Goal: Task Accomplishment & Management: Manage account settings

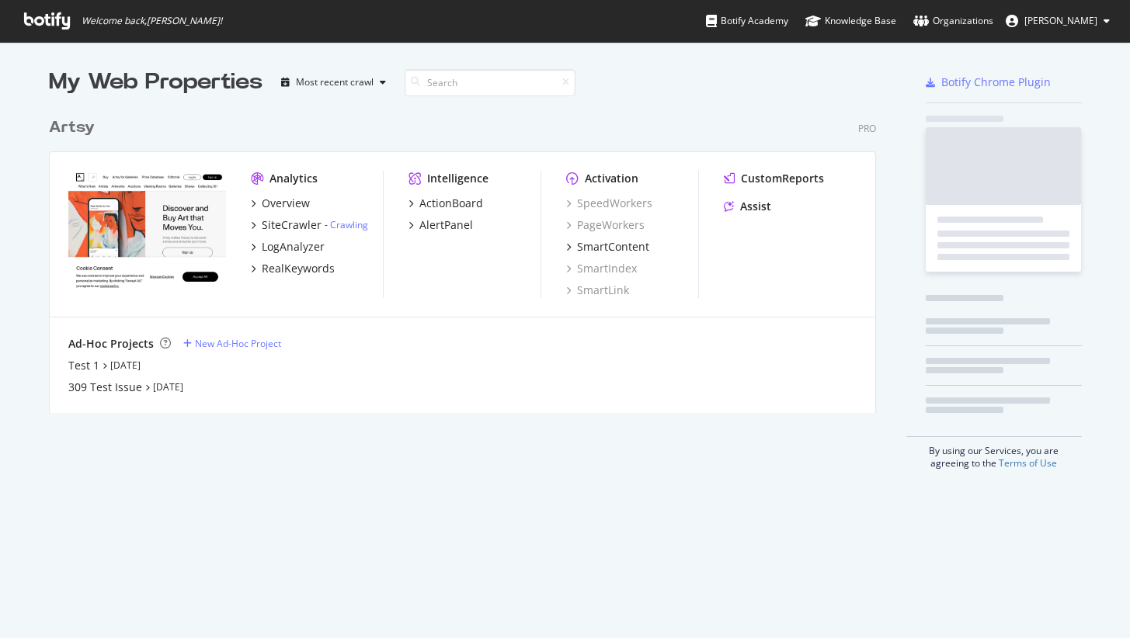
scroll to position [627, 1107]
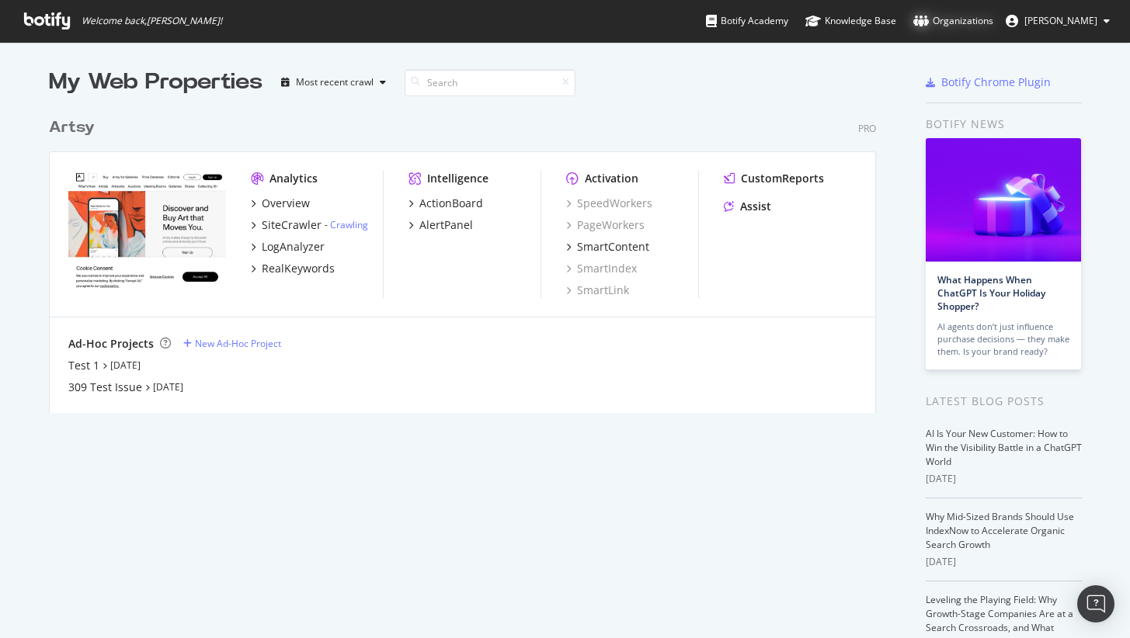
click at [993, 27] on div "Organizations" at bounding box center [953, 21] width 80 height 16
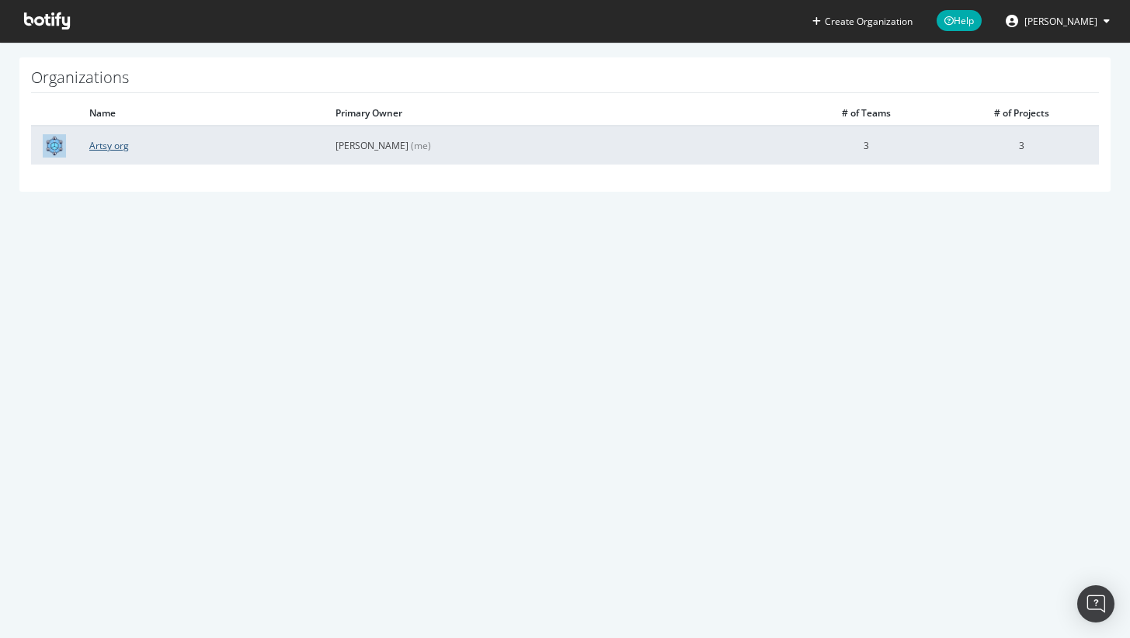
click at [100, 147] on link "Artsy org" at bounding box center [109, 145] width 40 height 13
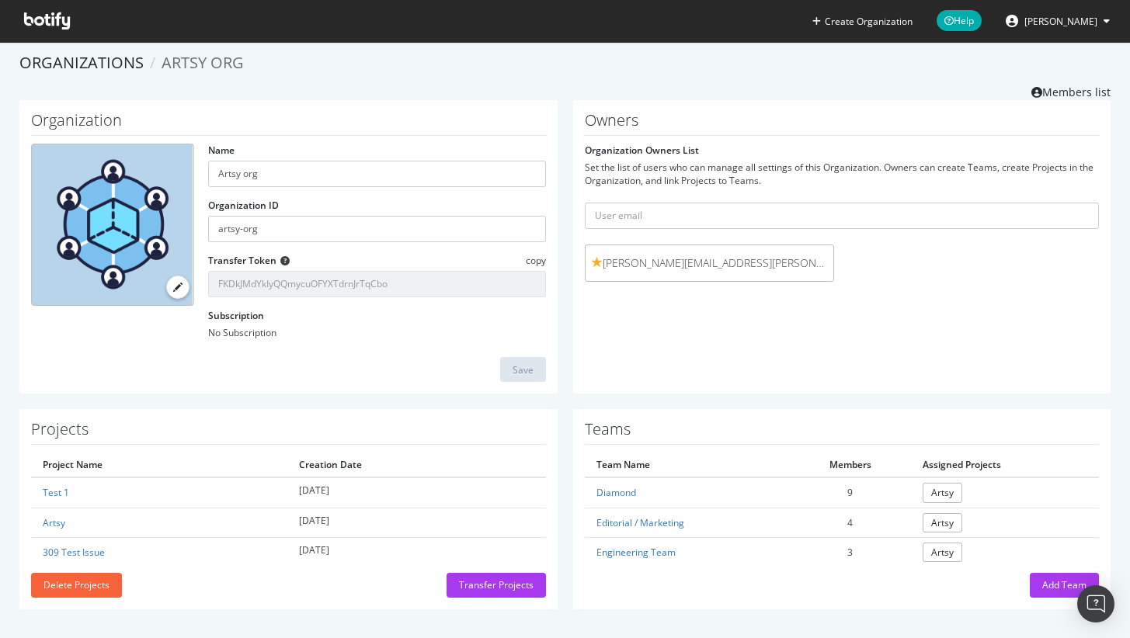
scroll to position [8, 0]
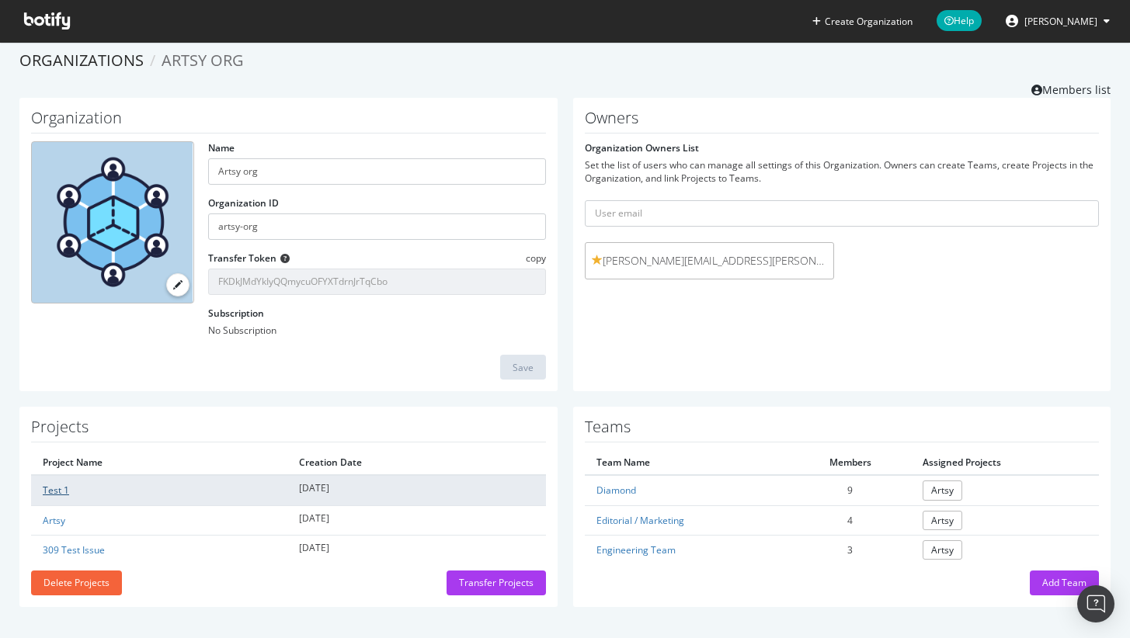
click at [60, 489] on link "Test 1" at bounding box center [56, 490] width 26 height 13
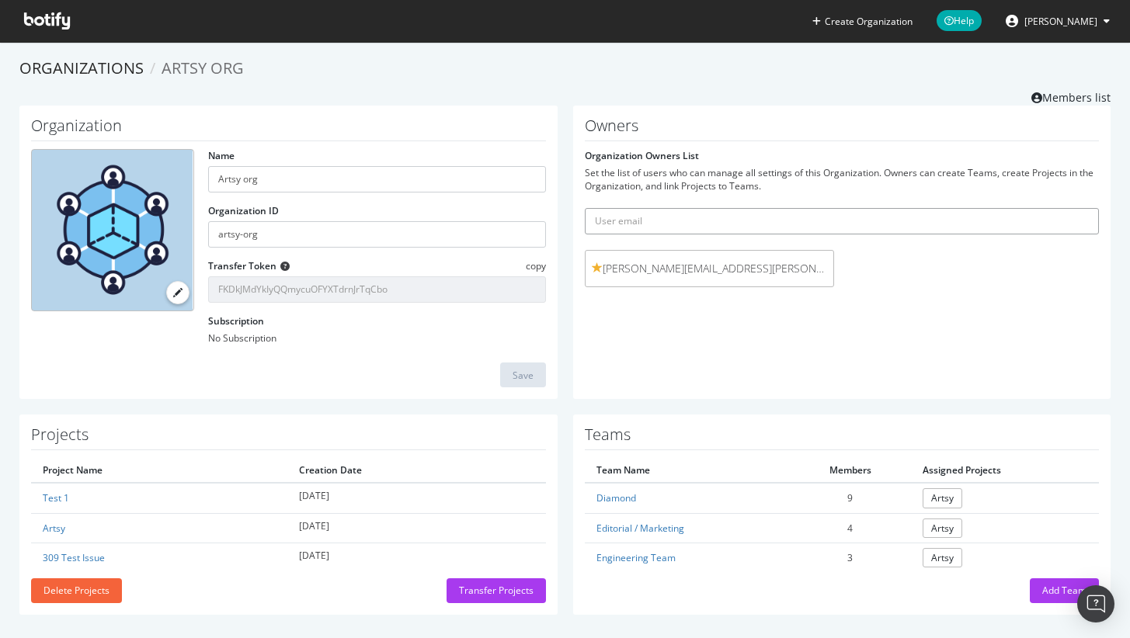
click at [671, 230] on input "text" at bounding box center [842, 221] width 515 height 26
click at [951, 316] on div "Owners Organization Owners List Set the list of users who can manage all settin…" at bounding box center [842, 253] width 538 height 294
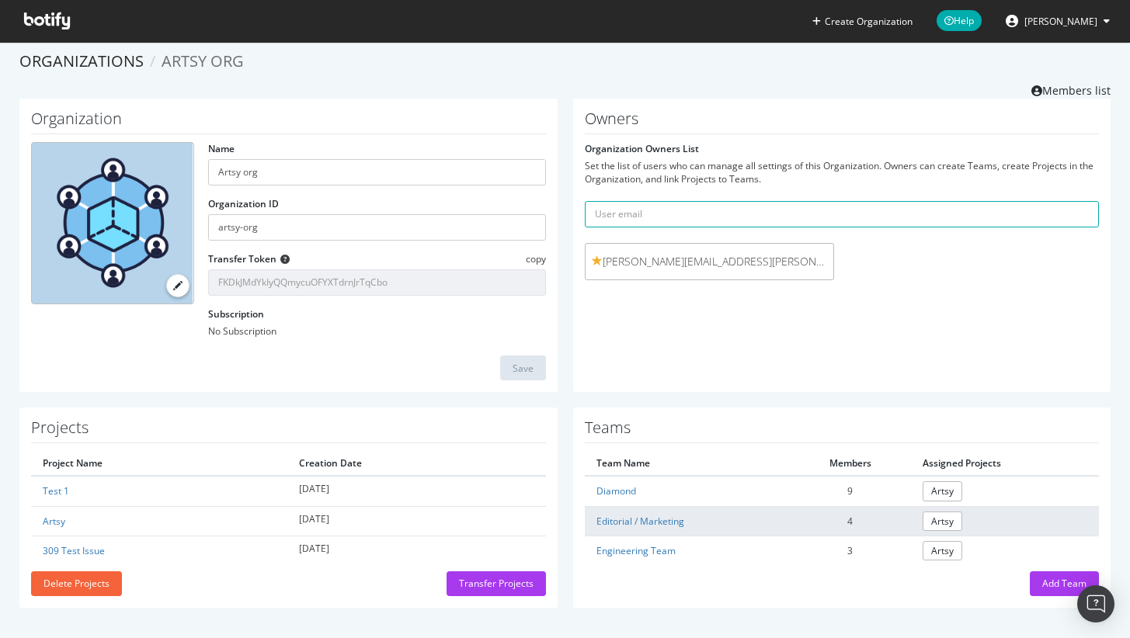
scroll to position [8, 0]
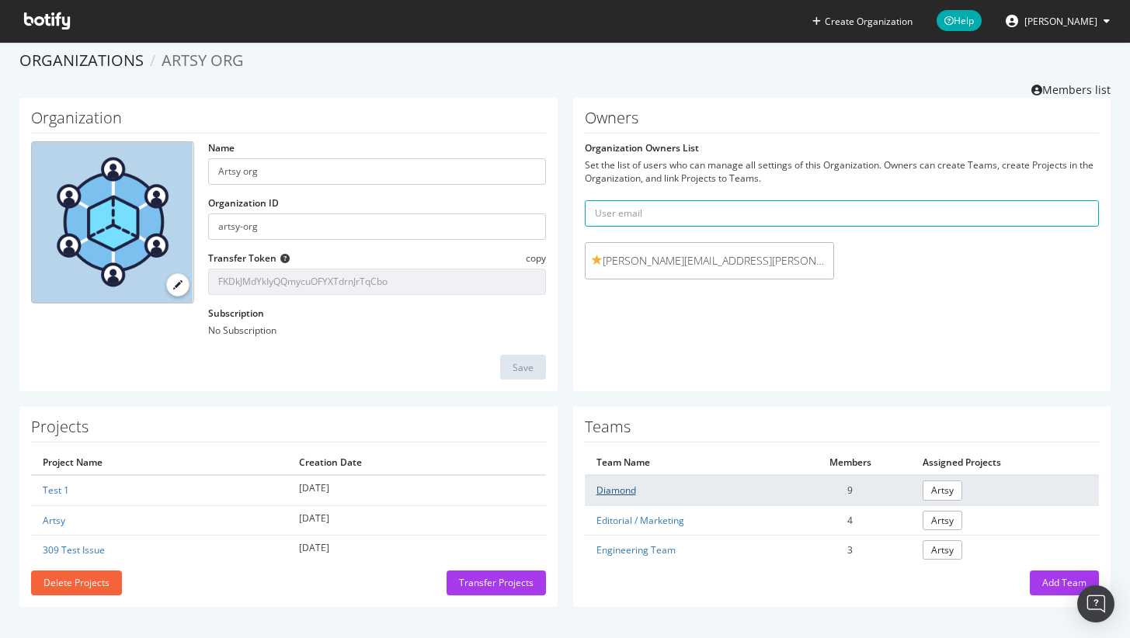
click at [596, 492] on link "Diamond" at bounding box center [616, 490] width 40 height 13
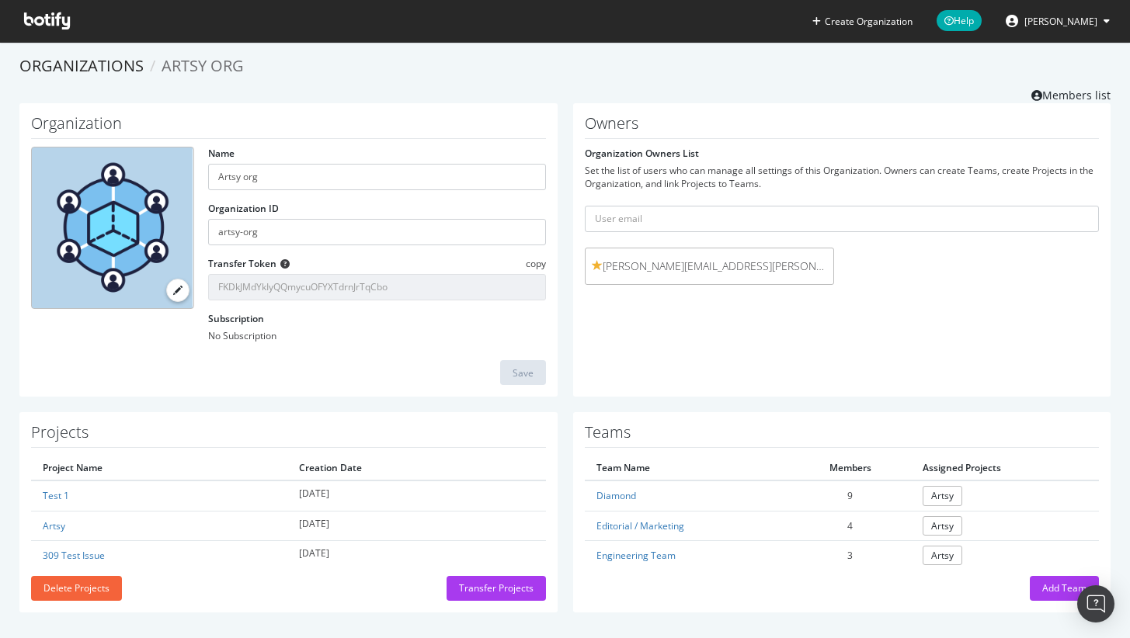
scroll to position [8, 0]
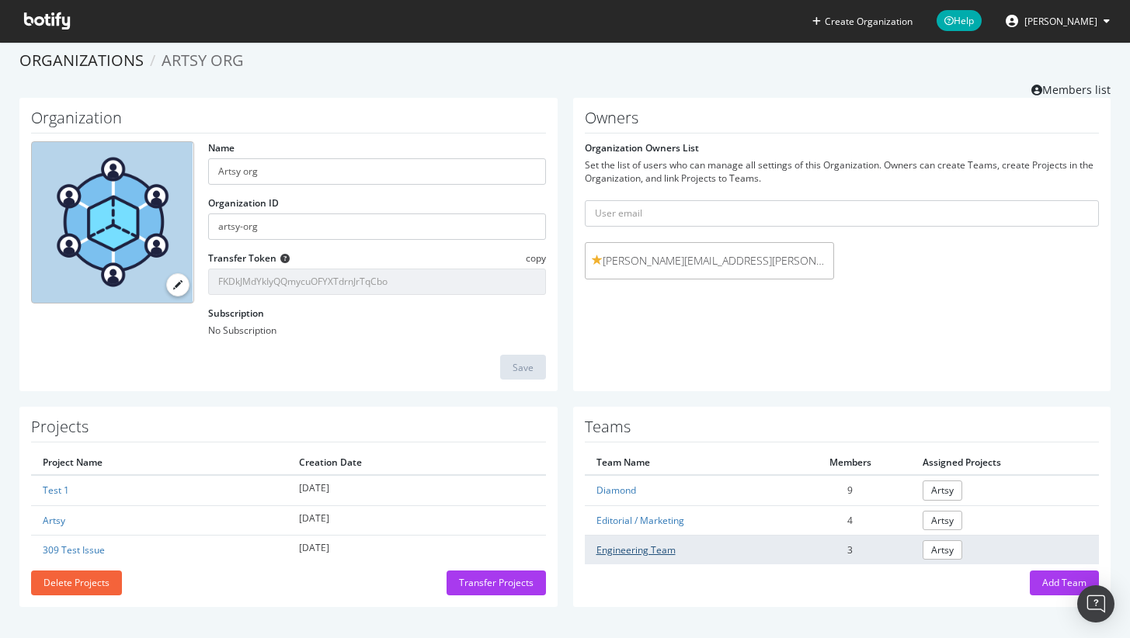
click at [638, 548] on link "Engineering Team" at bounding box center [635, 550] width 79 height 13
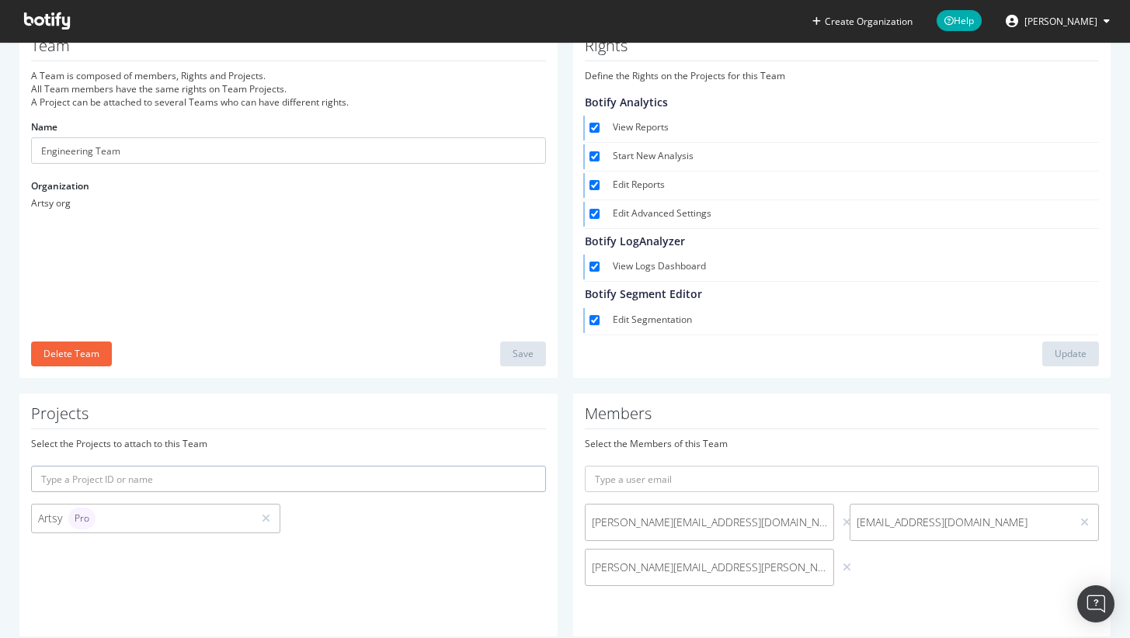
scroll to position [62, 0]
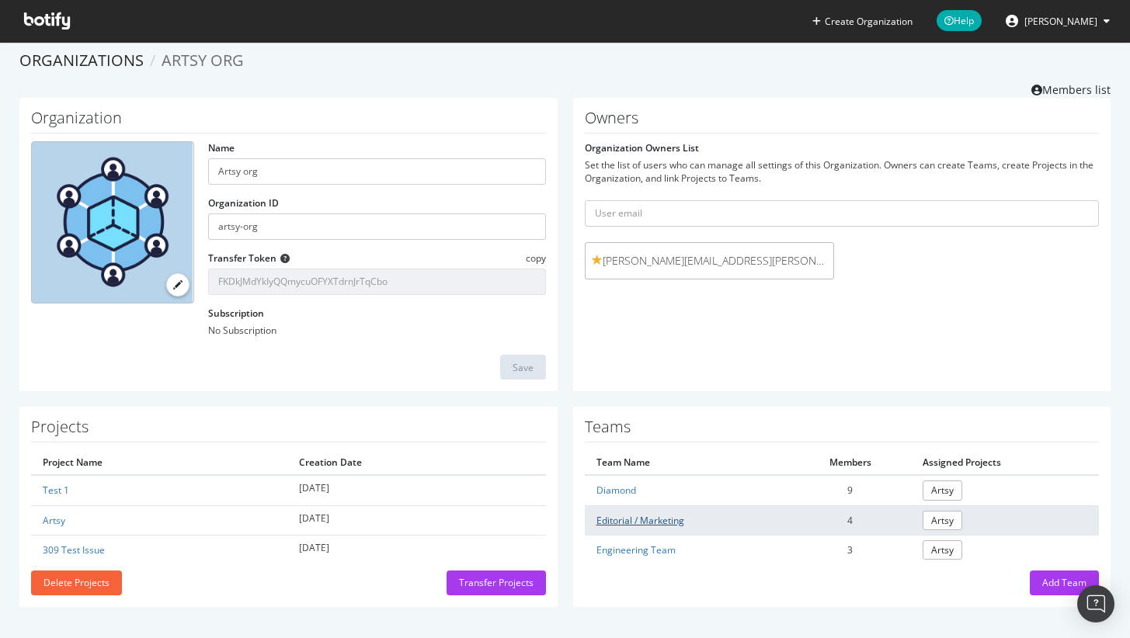
click at [628, 521] on link "Editorial / Marketing" at bounding box center [640, 520] width 88 height 13
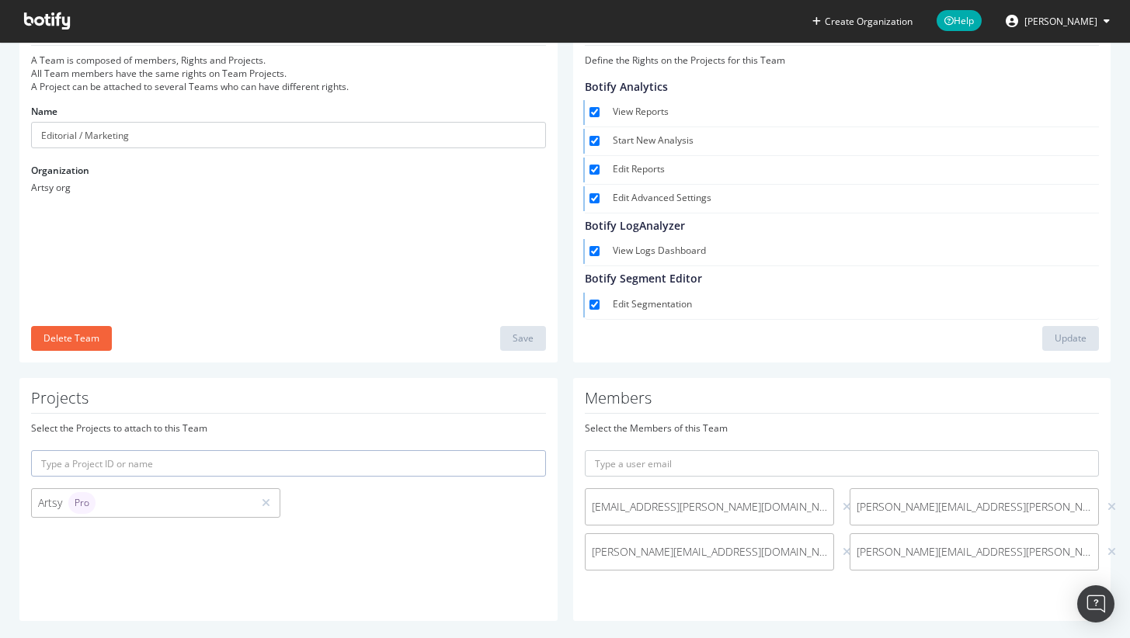
scroll to position [90, 0]
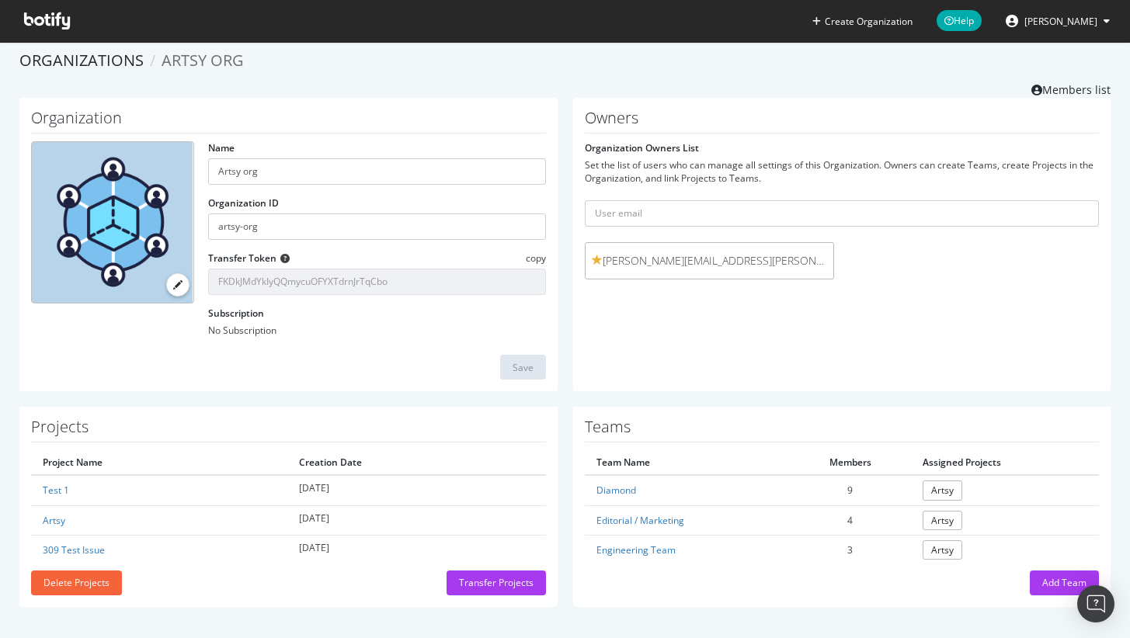
scroll to position [8, 0]
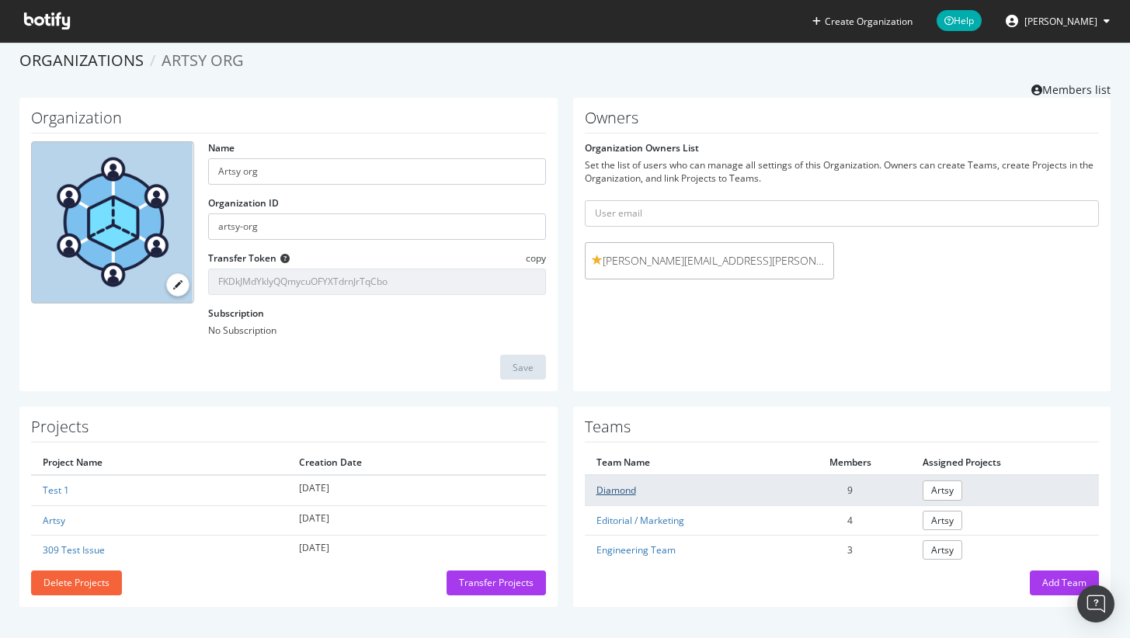
click at [616, 488] on link "Diamond" at bounding box center [616, 490] width 40 height 13
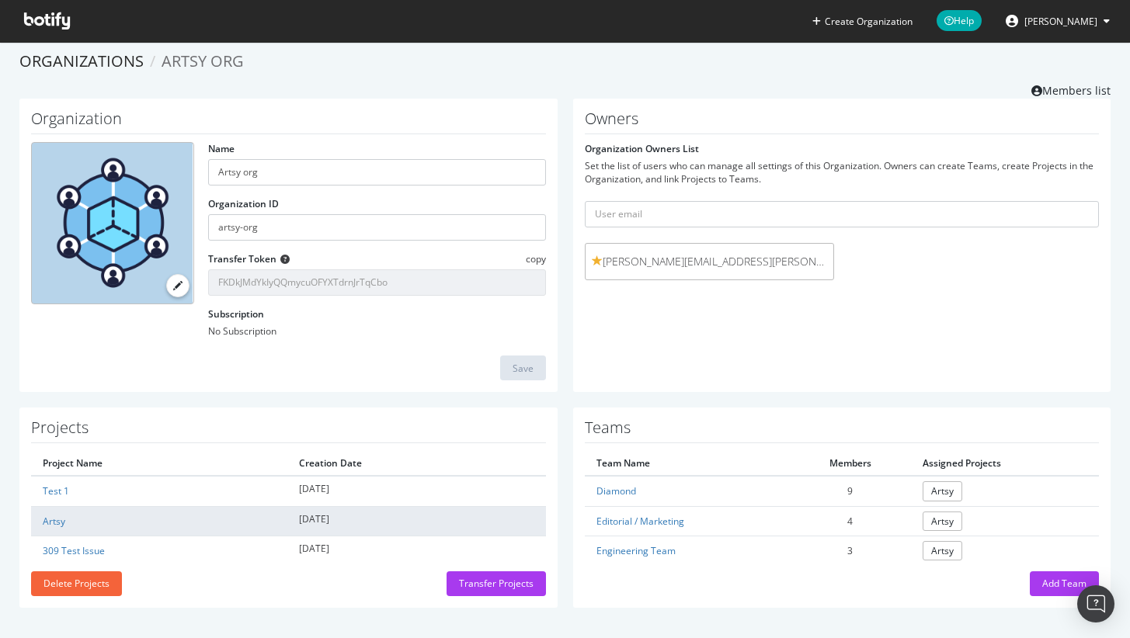
scroll to position [8, 0]
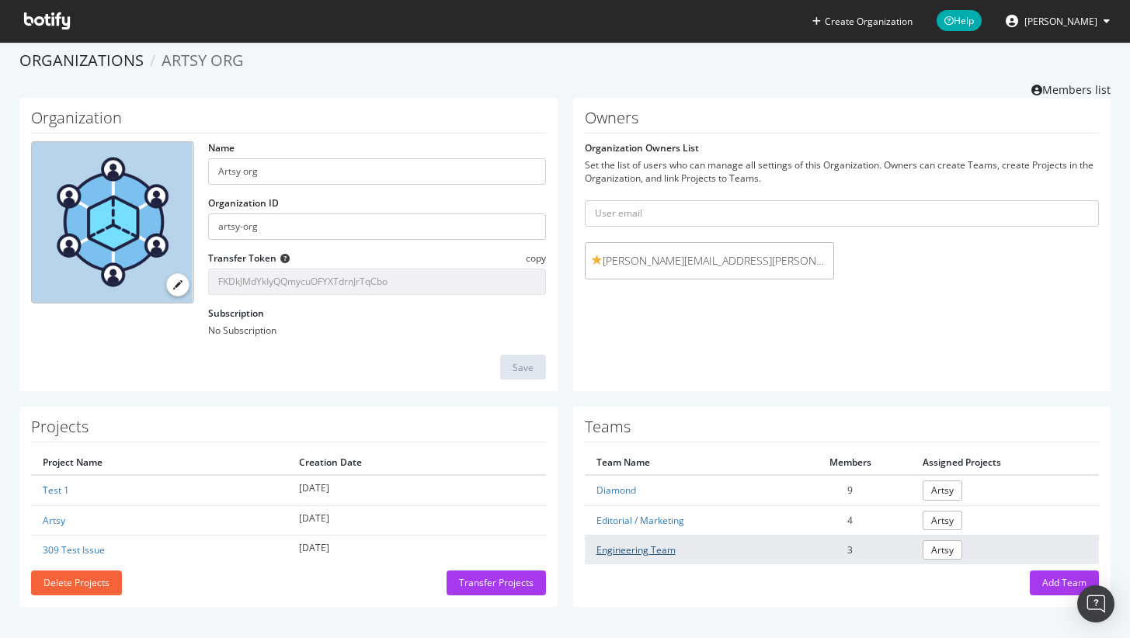
click at [620, 550] on link "Engineering Team" at bounding box center [635, 550] width 79 height 13
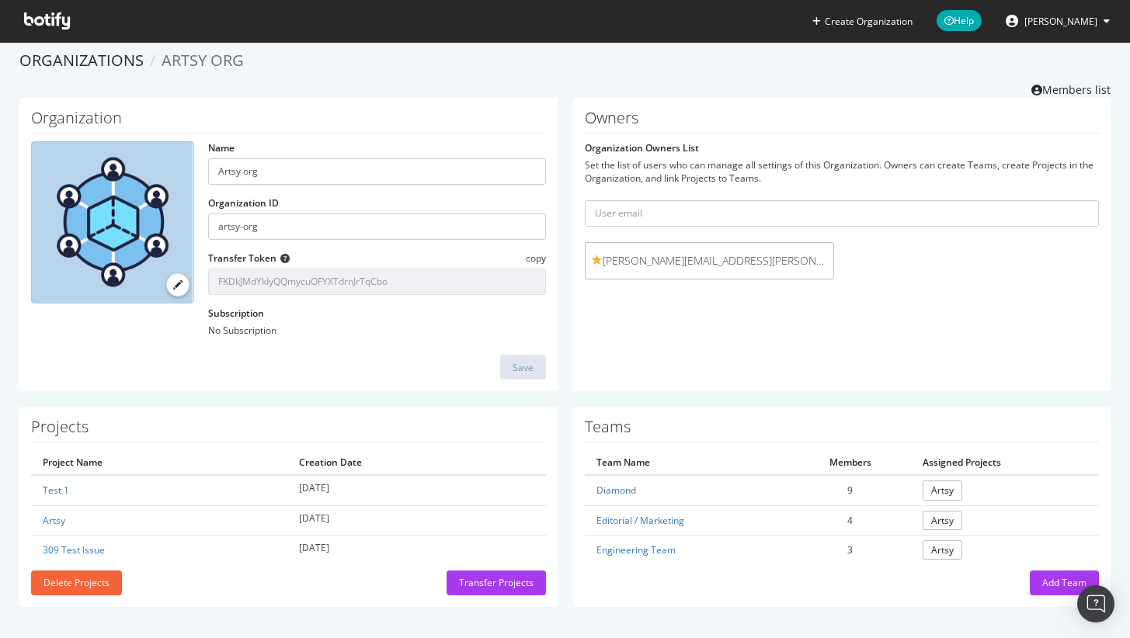
scroll to position [8, 0]
click at [95, 61] on link "Organizations" at bounding box center [81, 60] width 124 height 21
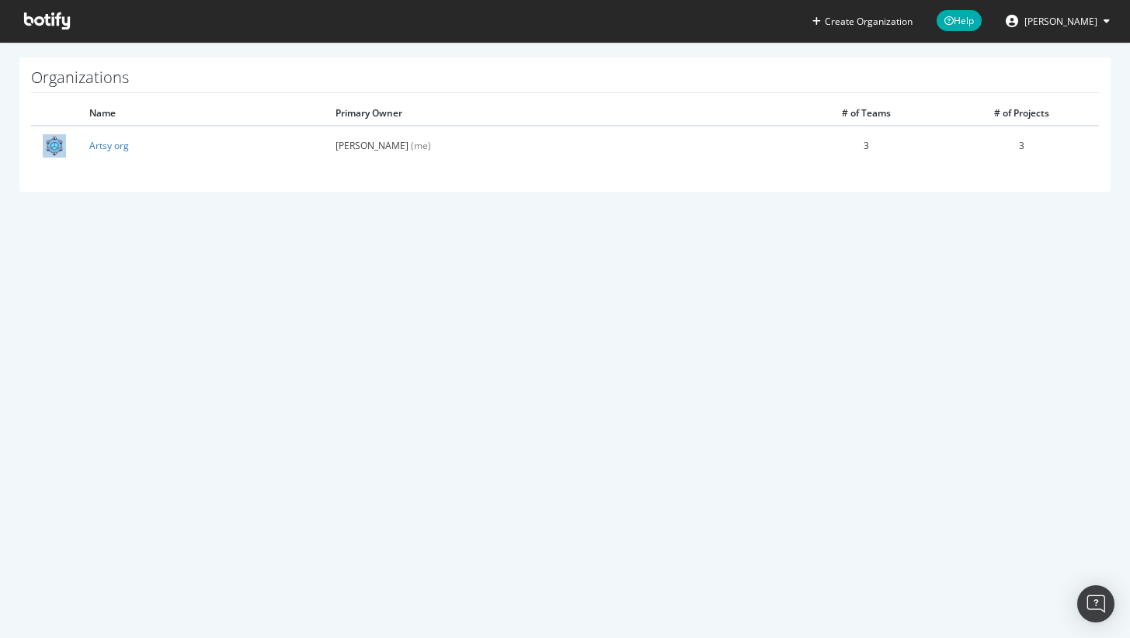
click at [54, 23] on icon at bounding box center [47, 20] width 46 height 17
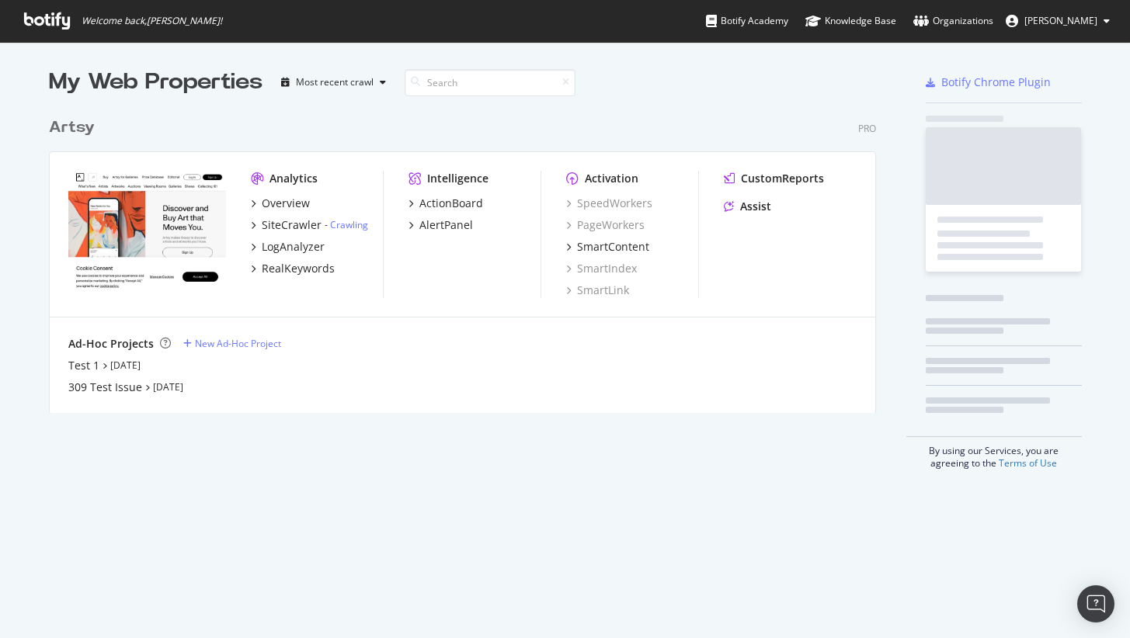
scroll to position [627, 1107]
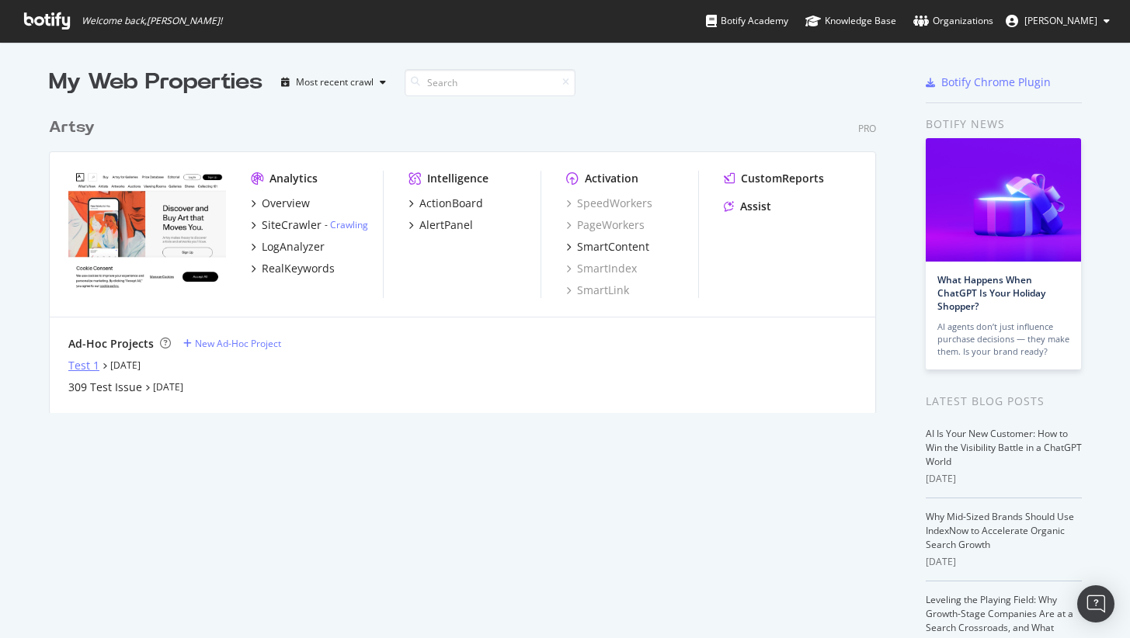
click at [82, 365] on div "Test 1" at bounding box center [83, 366] width 31 height 16
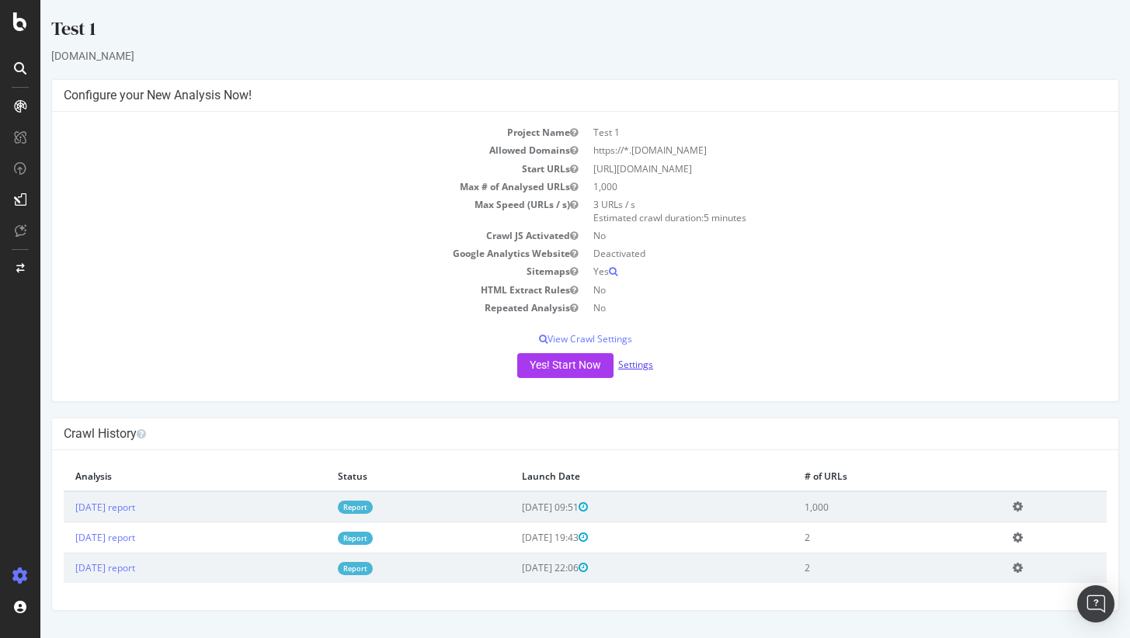
click at [651, 367] on link "Settings" at bounding box center [635, 364] width 35 height 13
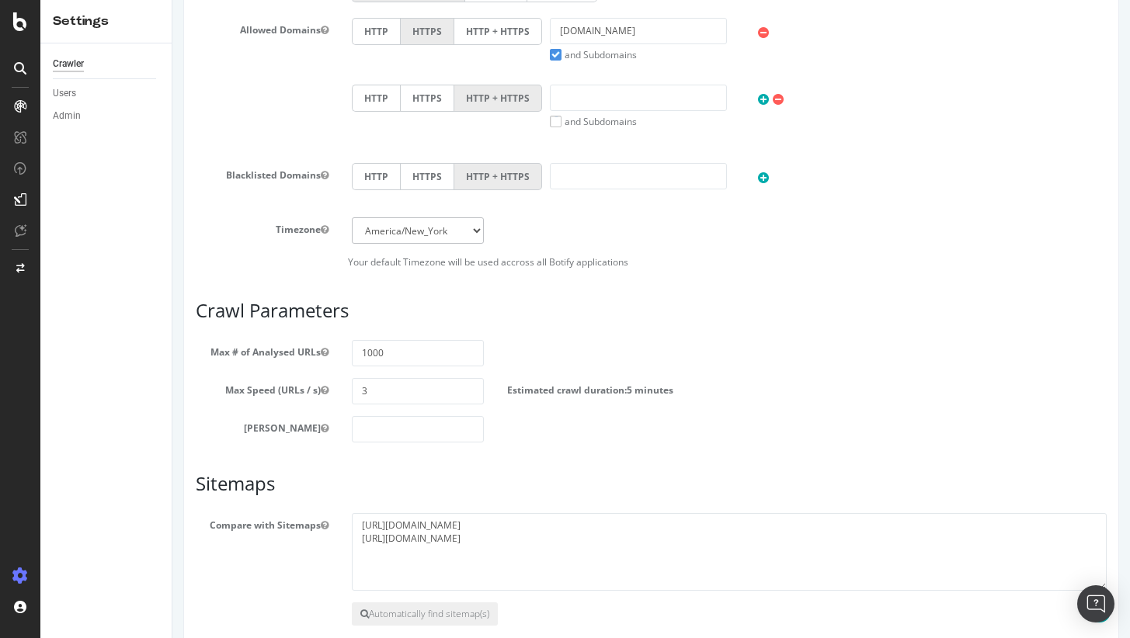
scroll to position [674, 0]
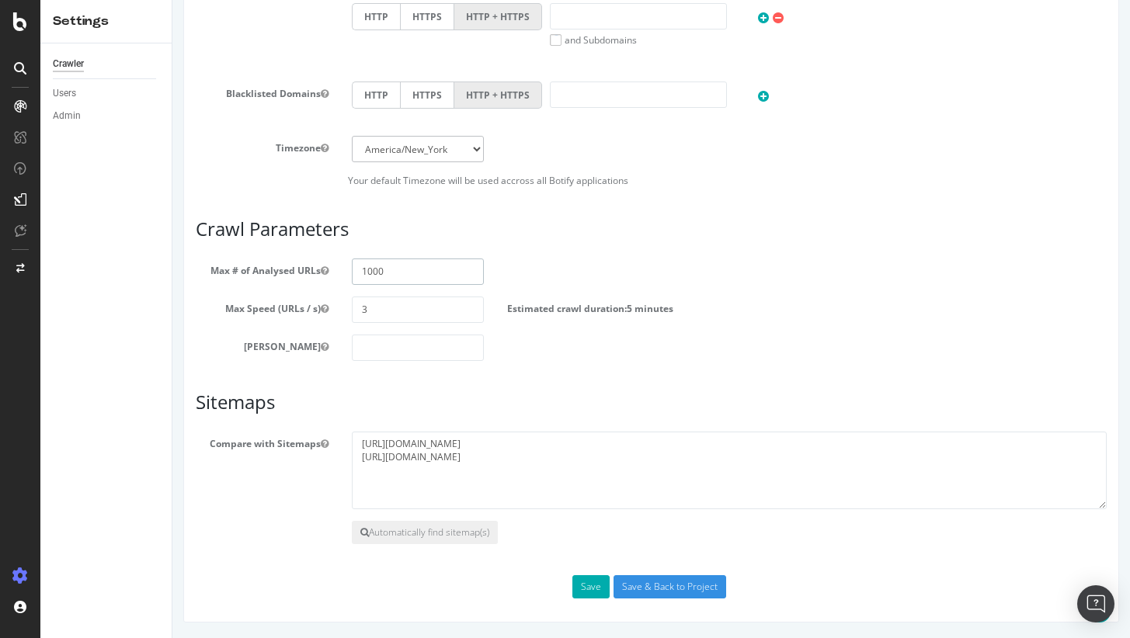
click at [386, 273] on input "1000" at bounding box center [418, 272] width 133 height 26
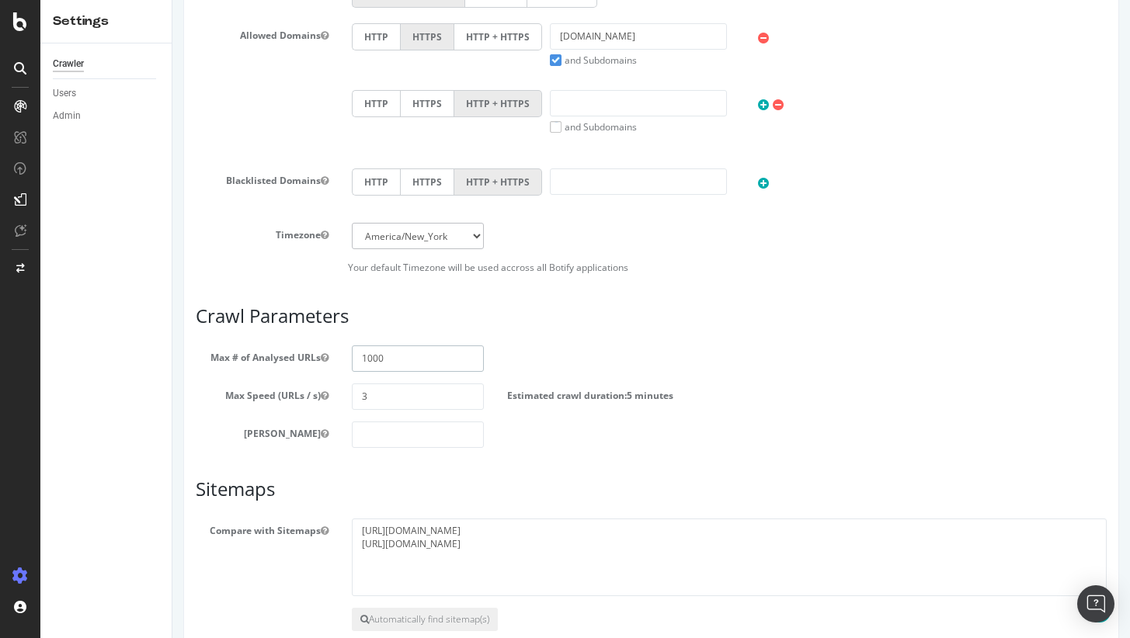
scroll to position [635, 0]
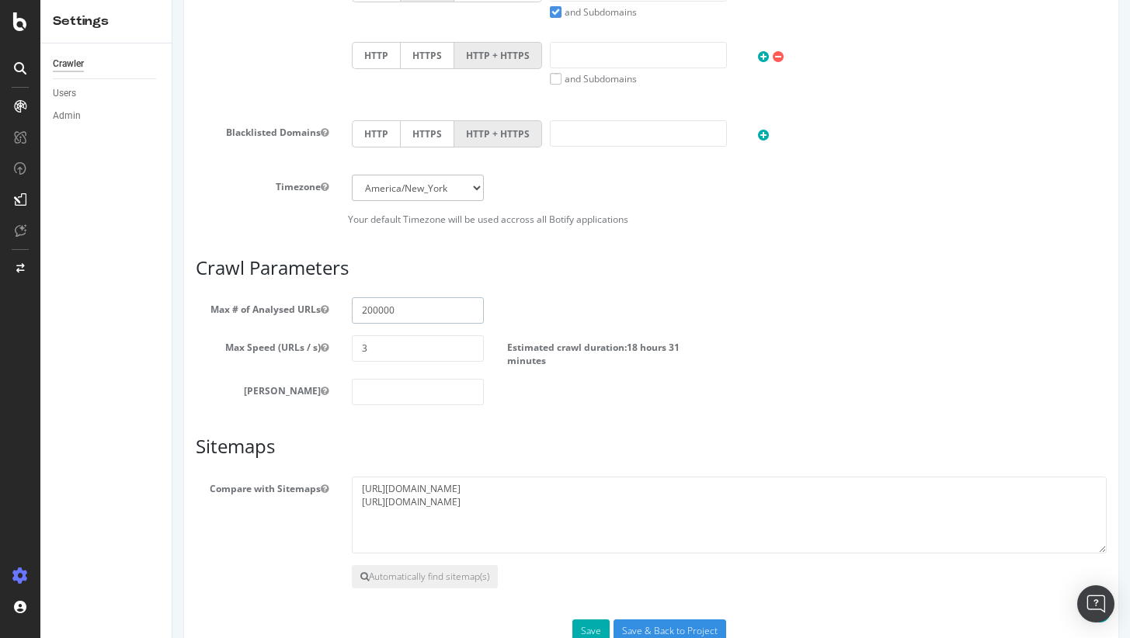
click at [379, 308] on input "200000" at bounding box center [418, 310] width 133 height 26
paste input "0"
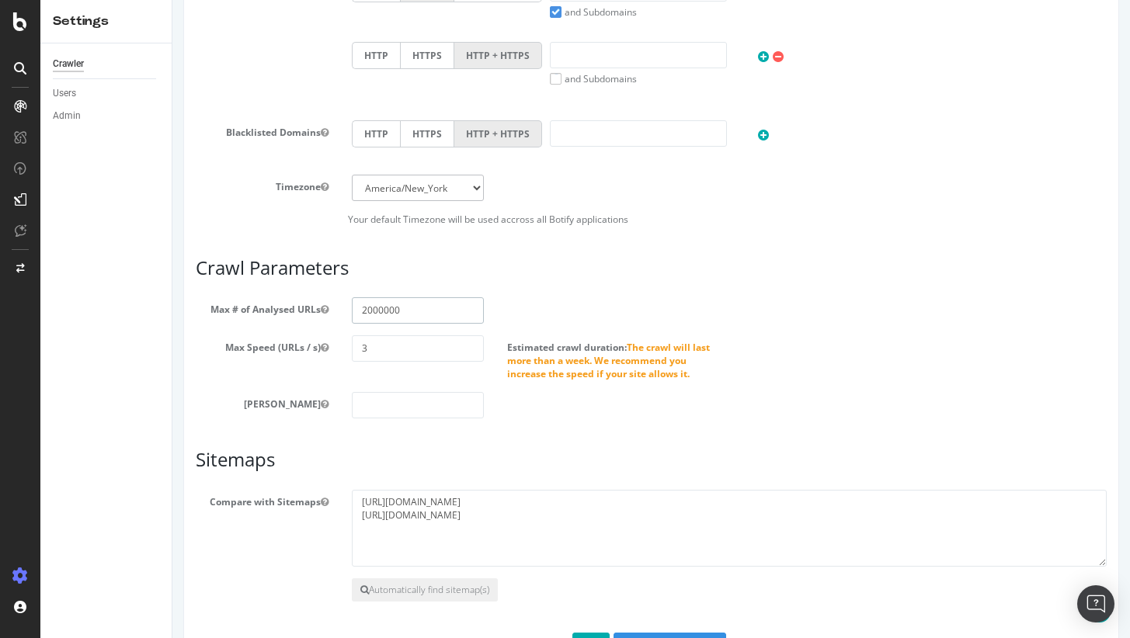
type input "2000000"
click at [439, 343] on input "3" at bounding box center [418, 349] width 133 height 26
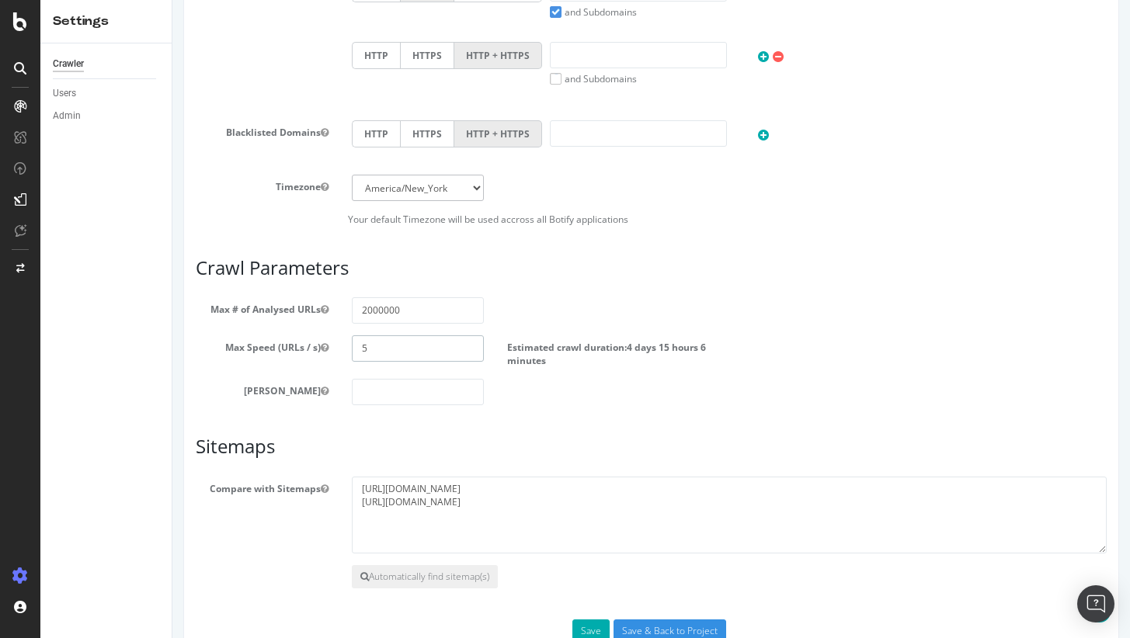
type input "5"
click at [403, 389] on input "number" at bounding box center [418, 392] width 133 height 26
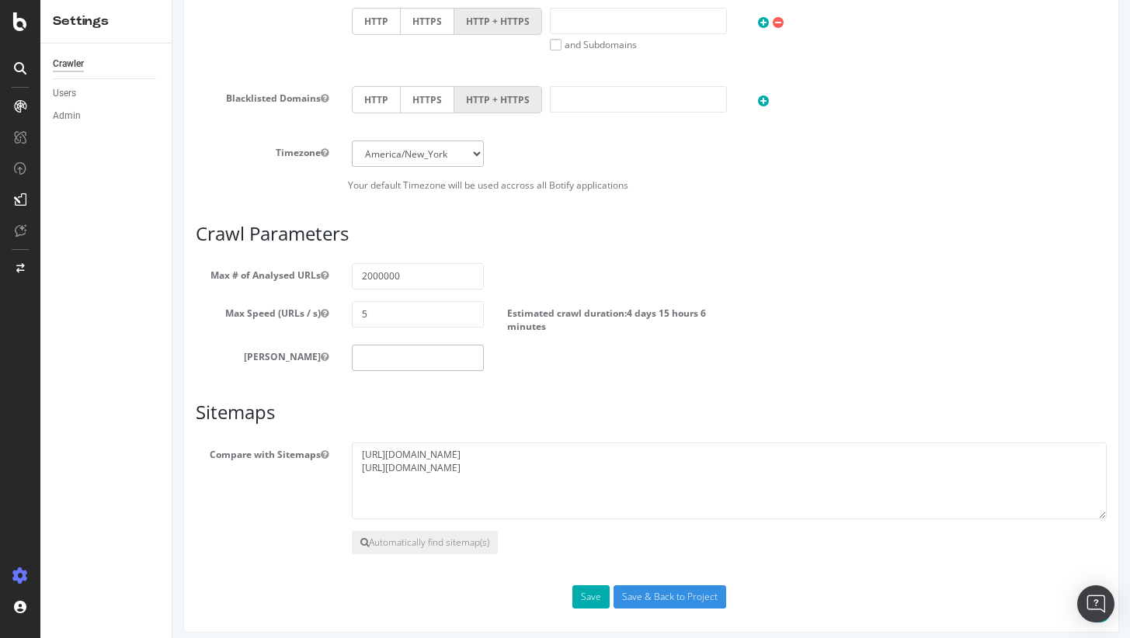
scroll to position [680, 0]
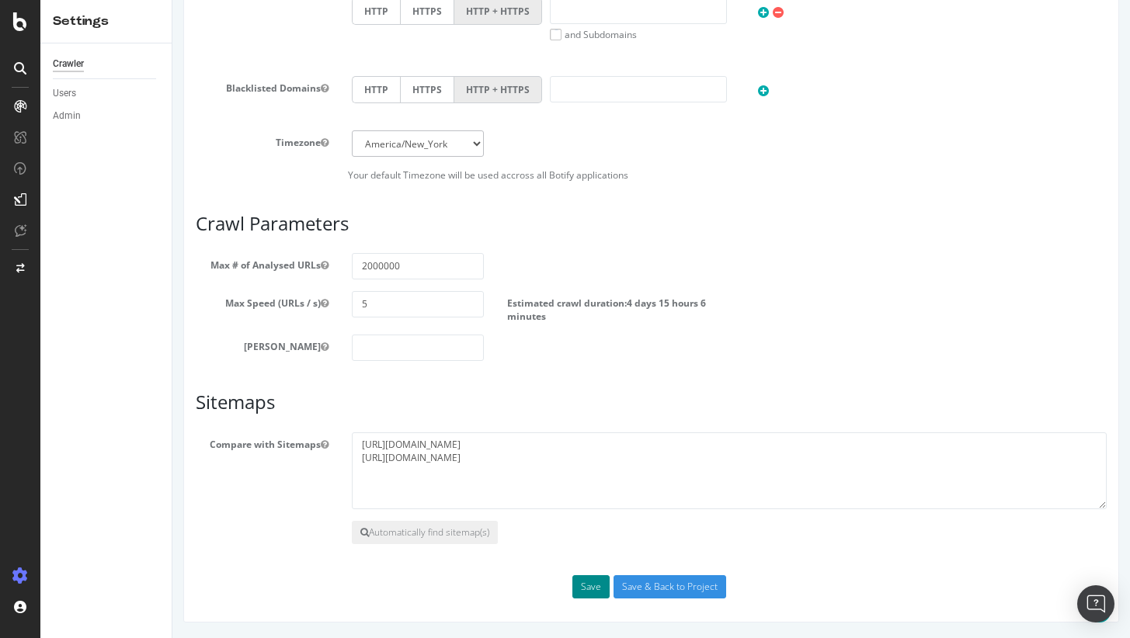
click at [576, 587] on button "Save" at bounding box center [590, 587] width 37 height 23
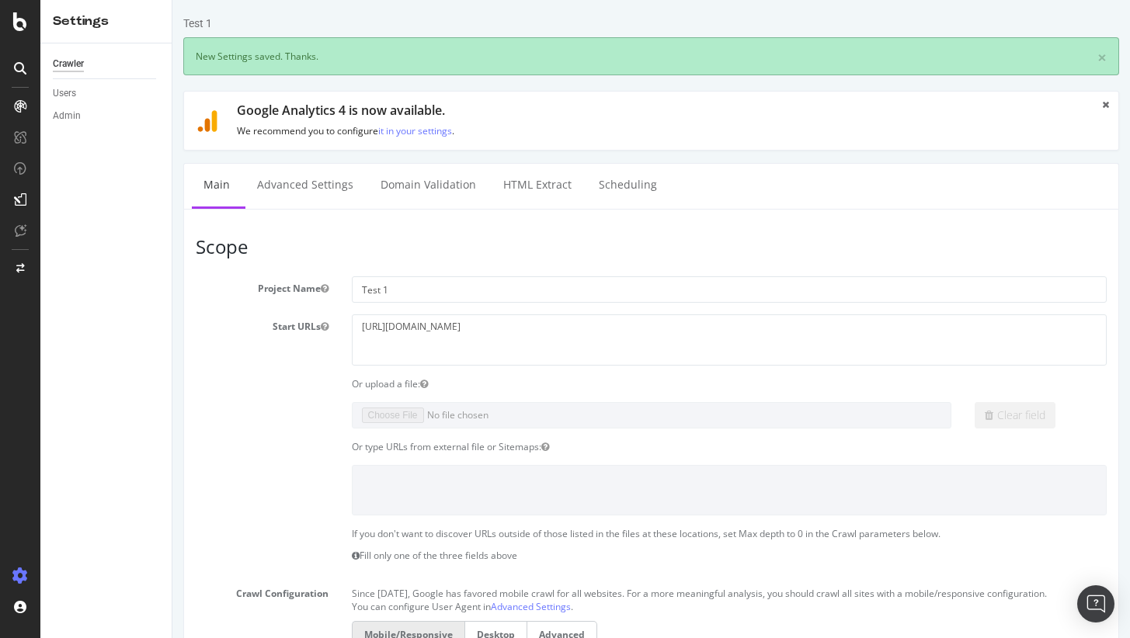
scroll to position [0, 0]
click at [592, 197] on link "Scheduling" at bounding box center [628, 185] width 82 height 43
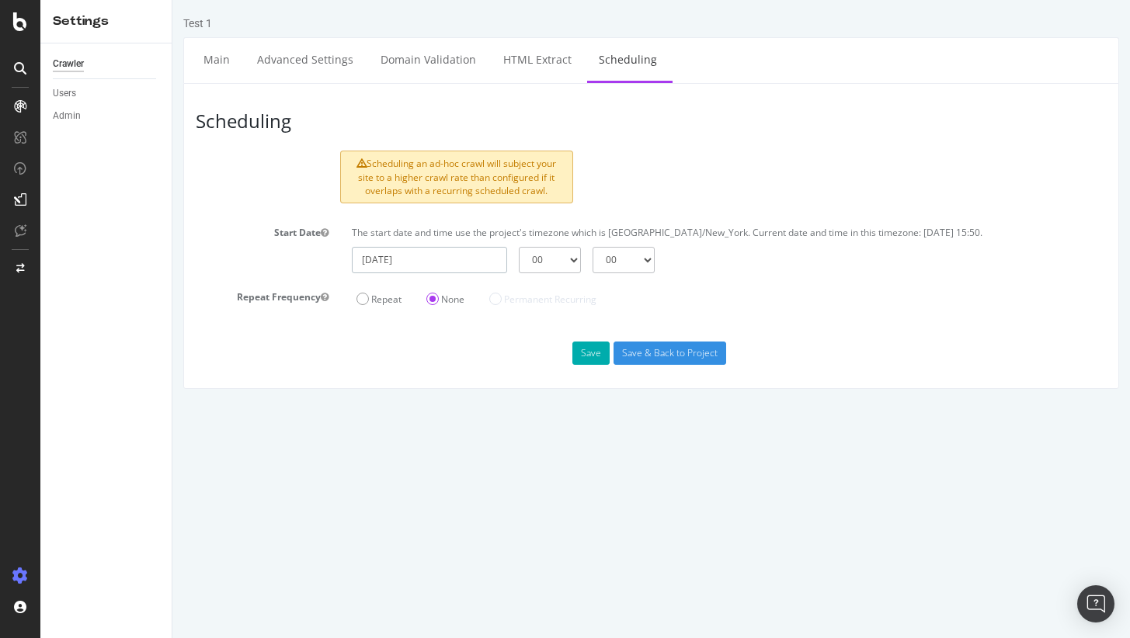
click at [472, 265] on input "[DATE]" at bounding box center [429, 260] width 155 height 26
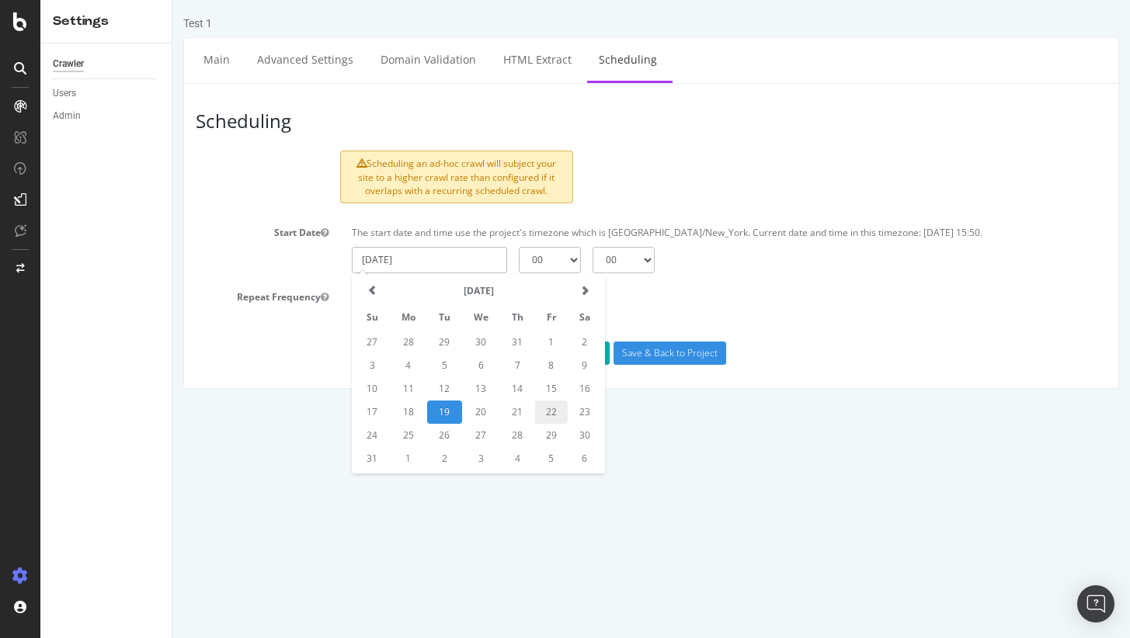
click at [554, 418] on td "22" at bounding box center [551, 412] width 33 height 23
type input "[DATE]"
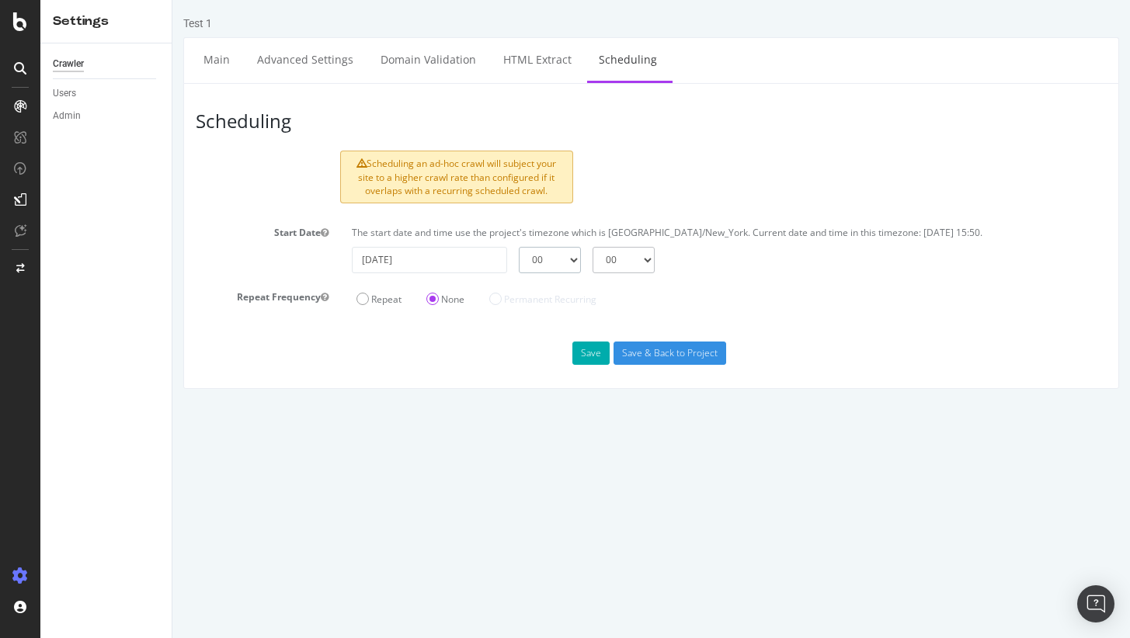
click at [548, 263] on select "00 01 02 03 04 05 06 07 08 09 10 11 12 13 14 15 16 17 18 19 20 21 22 23" at bounding box center [550, 260] width 62 height 26
click at [603, 346] on button "Save" at bounding box center [590, 353] width 37 height 23
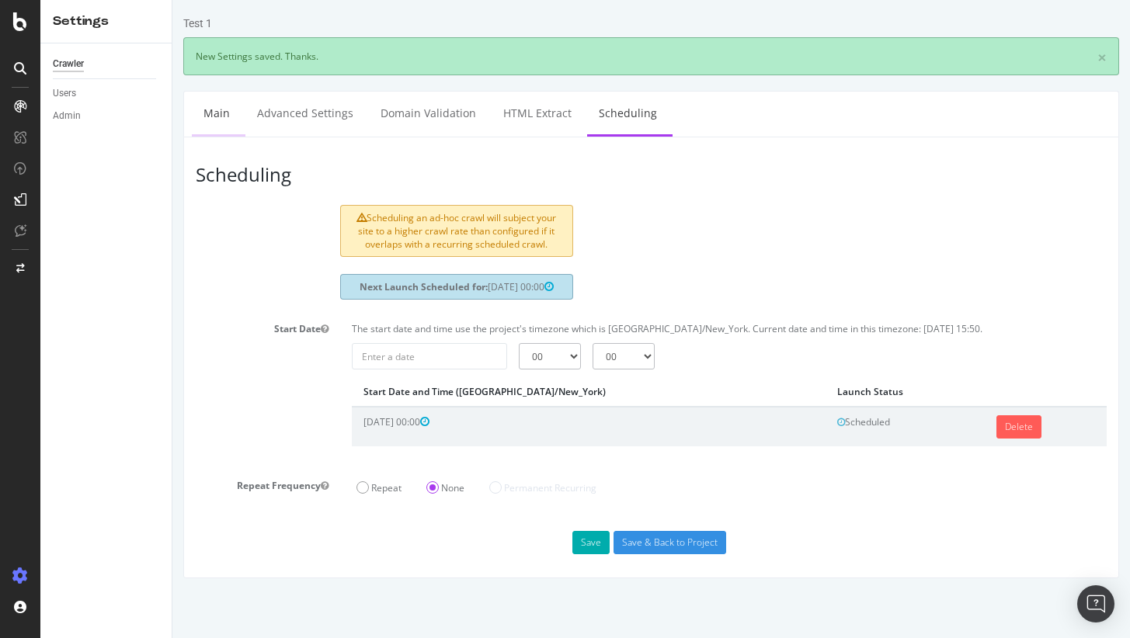
click at [202, 121] on link "Main" at bounding box center [217, 113] width 50 height 43
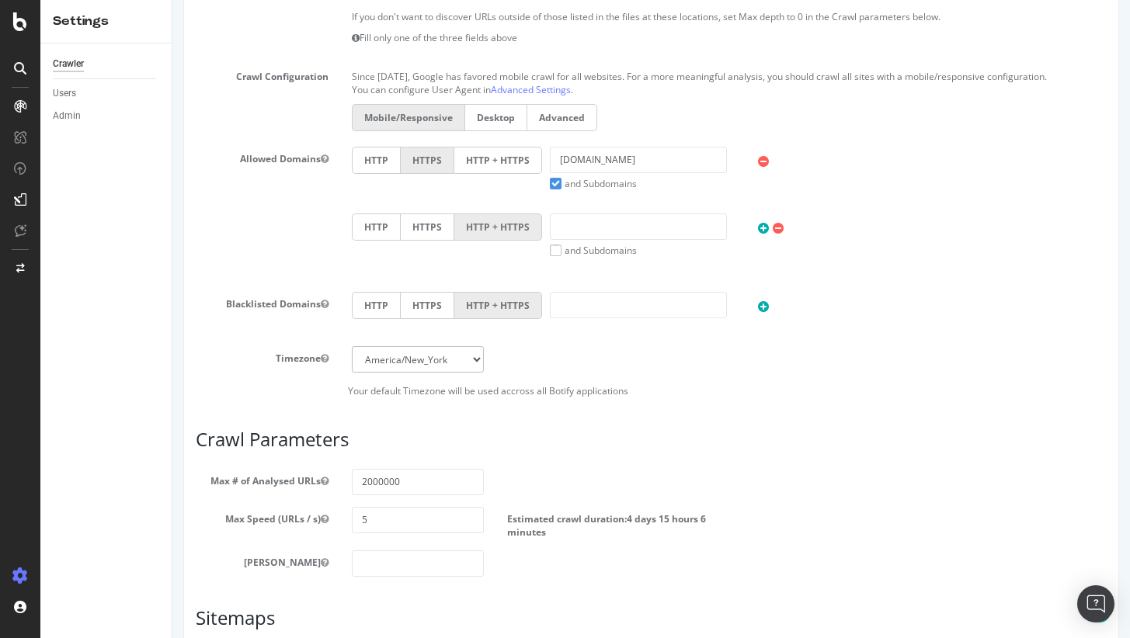
scroll to position [680, 0]
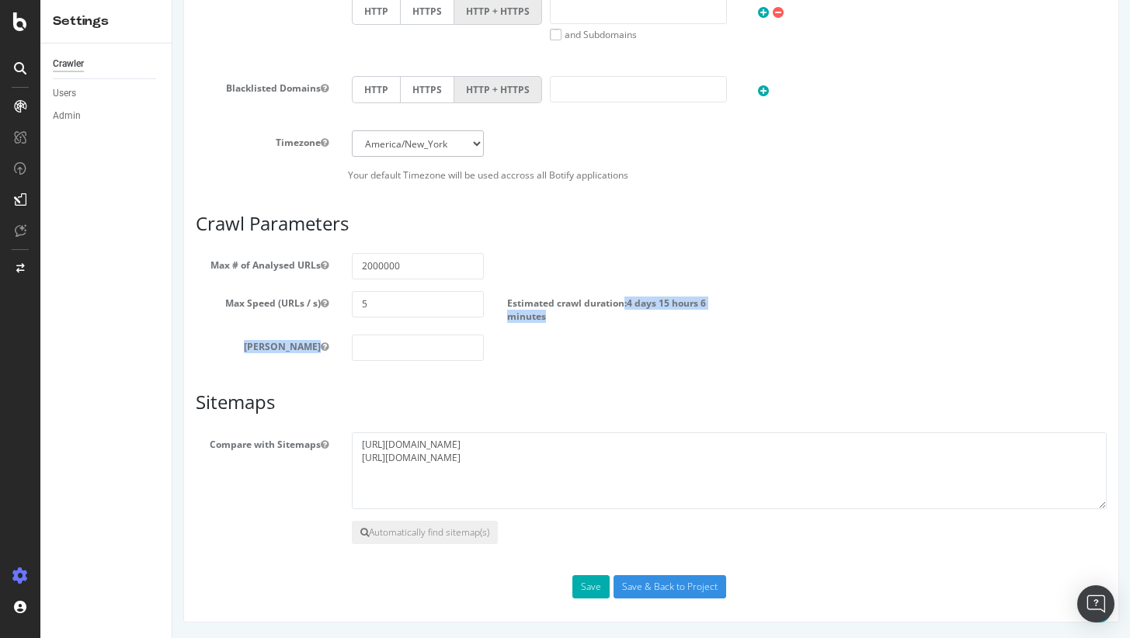
drag, startPoint x: 619, startPoint y: 301, endPoint x: 680, endPoint y: 335, distance: 70.2
click at [680, 335] on section "Max # of Analysed URLs 2000000 Max Speed (URLs / s) 5 Estimated crawl duration:…" at bounding box center [651, 307] width 911 height 108
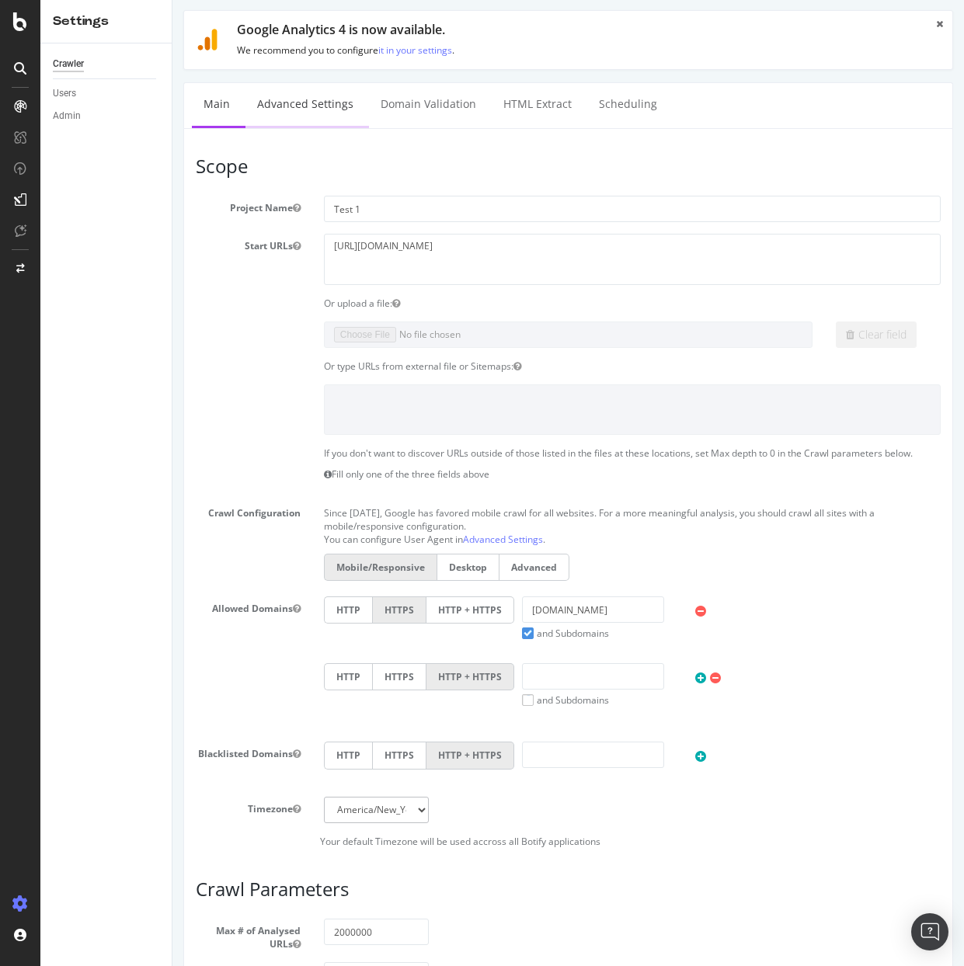
scroll to position [0, 0]
